Goal: Information Seeking & Learning: Check status

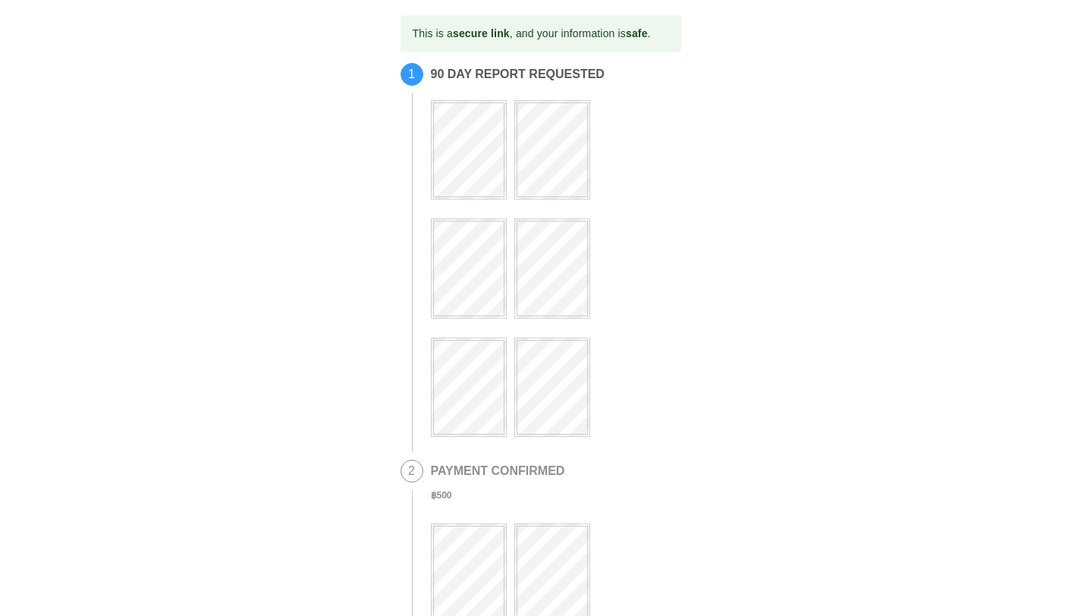
scroll to position [378, 0]
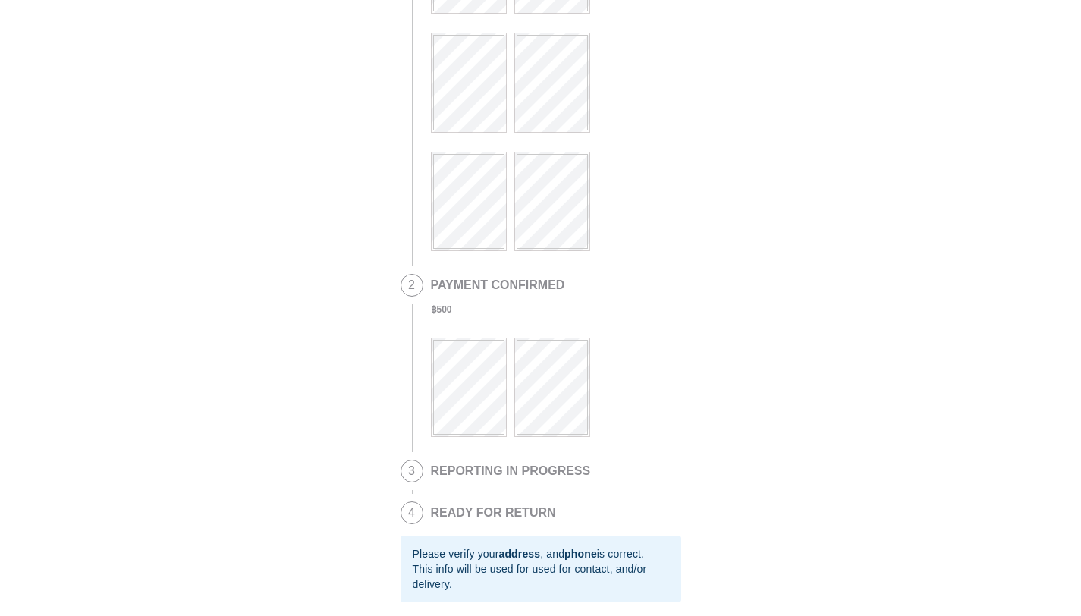
scroll to position [378, 0]
